Goal: Task Accomplishment & Management: Use online tool/utility

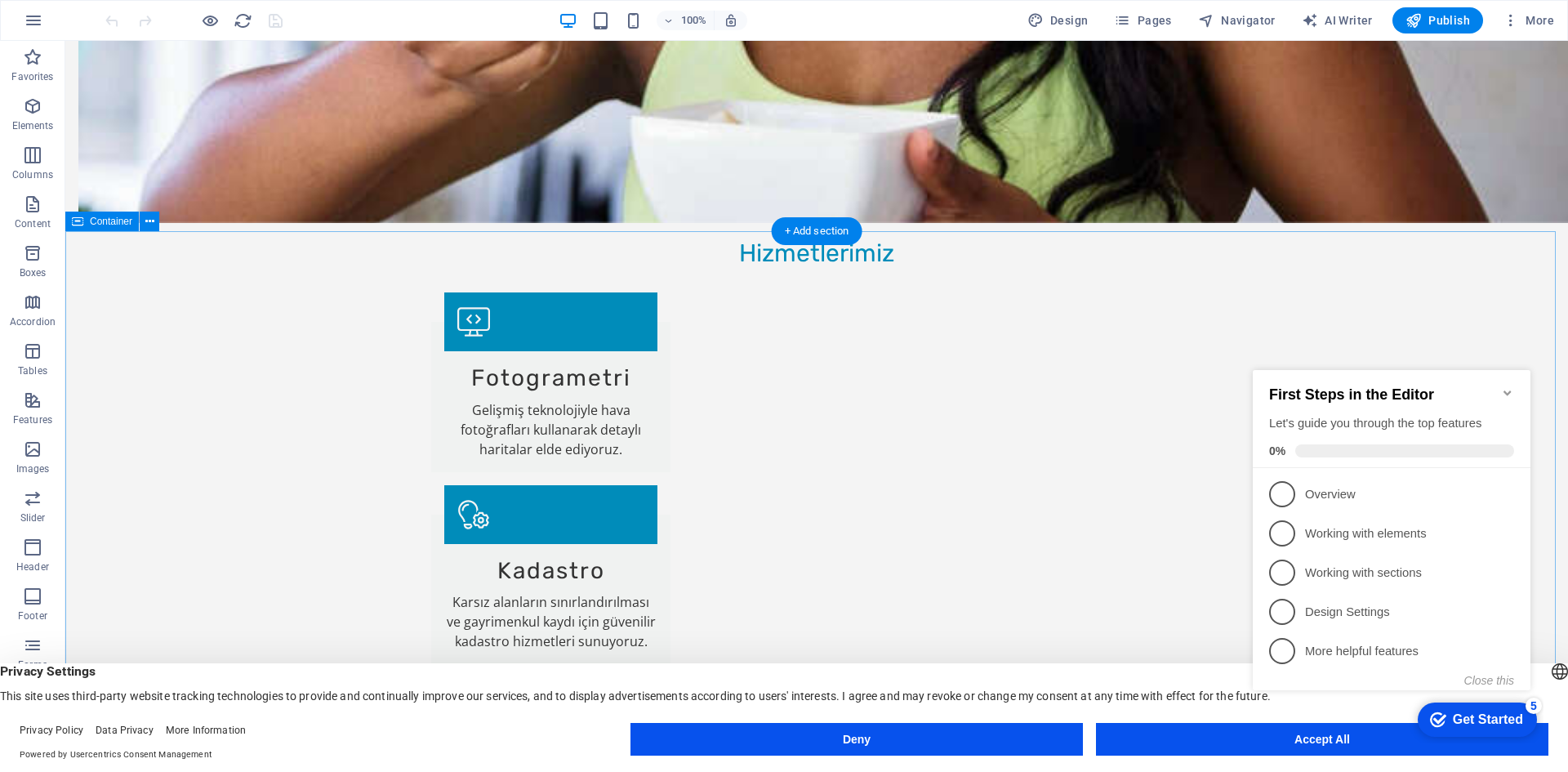
scroll to position [1716, 0]
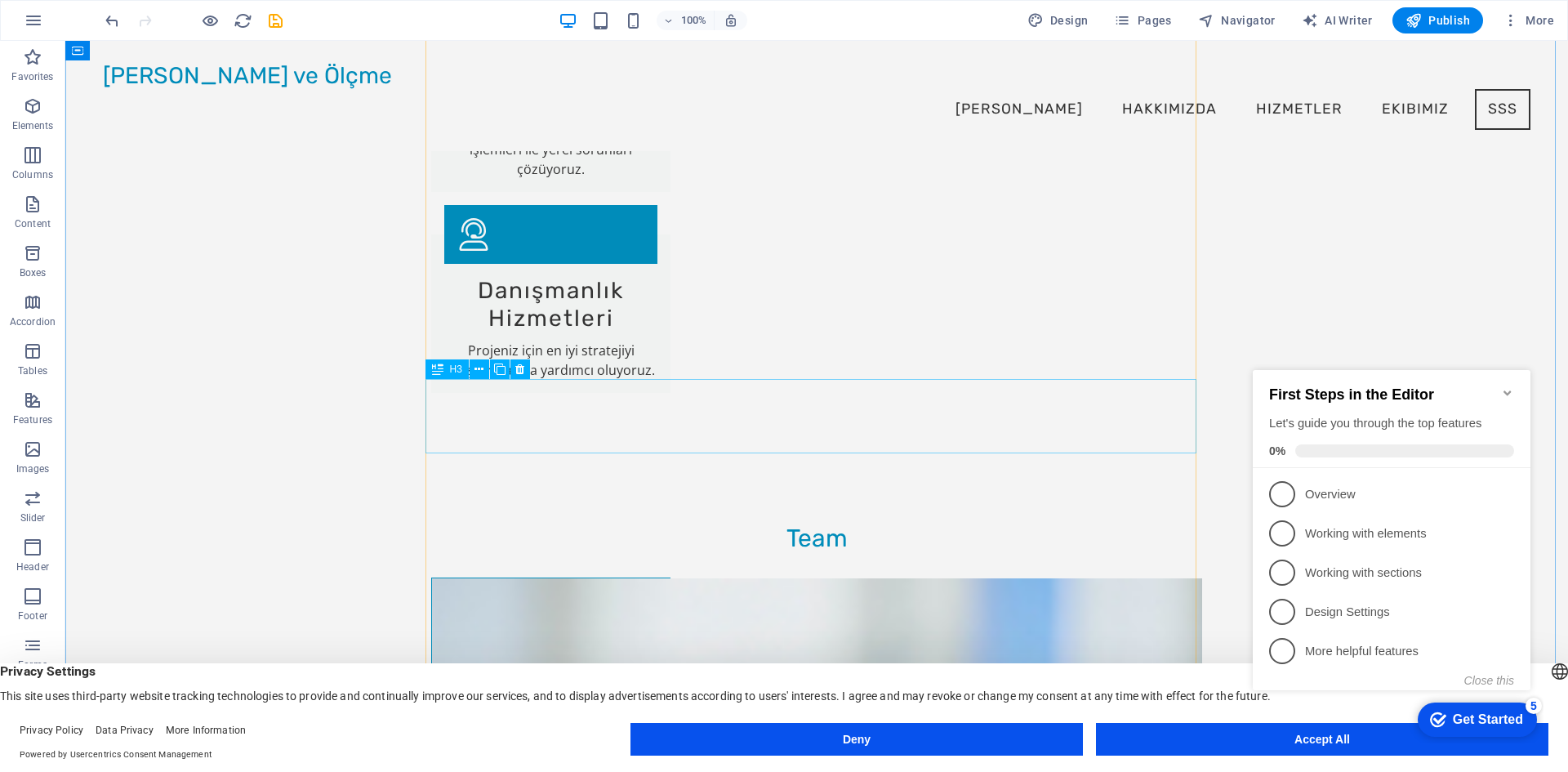
scroll to position [2203, 0]
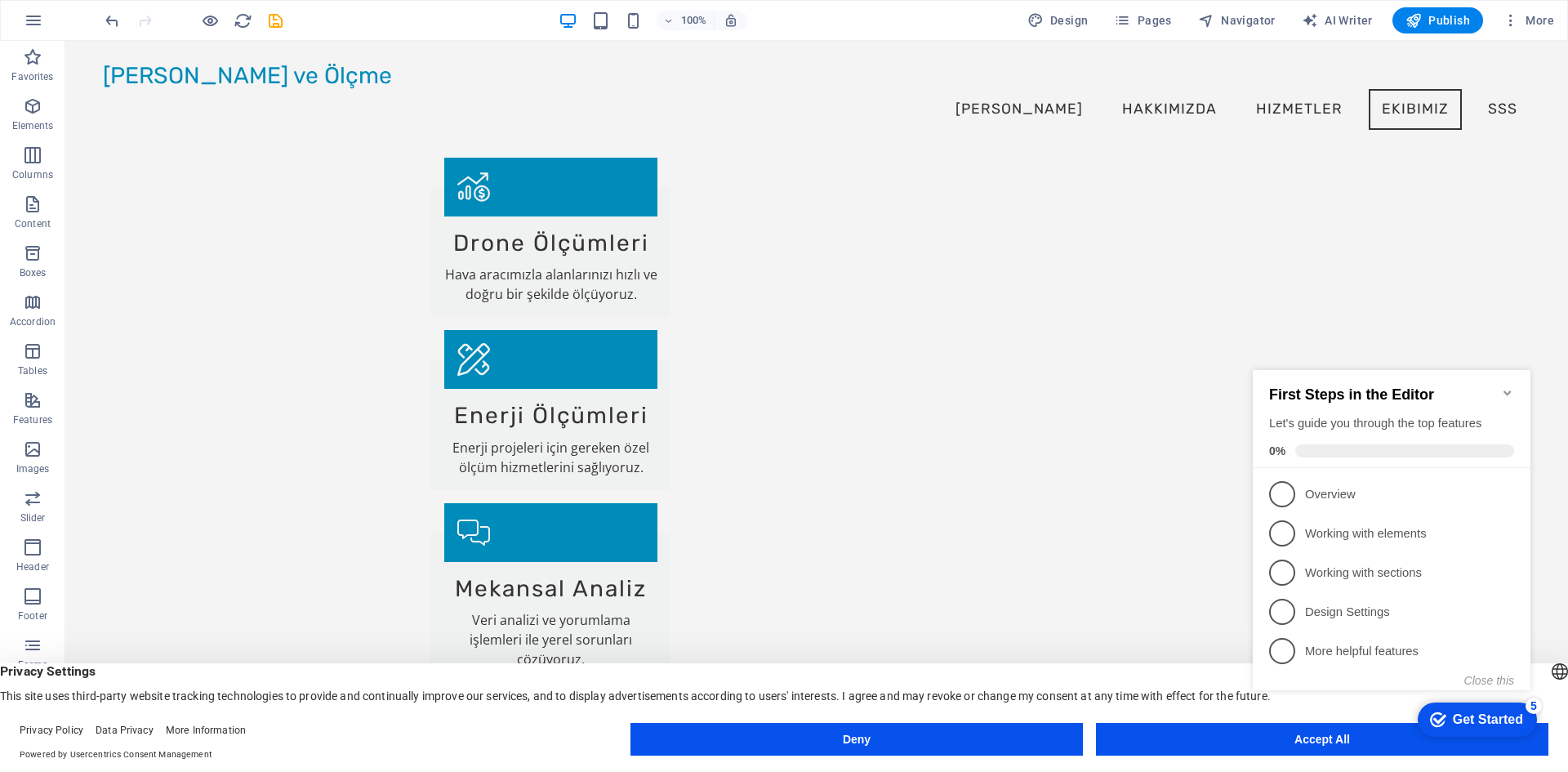
click at [1299, 740] on div "checkmark Get Started 5 First Steps in the Editor Let's guide you through the t…" at bounding box center [1394, 545] width 297 height 397
